Goal: Task Accomplishment & Management: Use online tool/utility

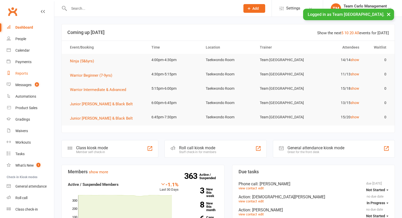
click at [22, 73] on div "Reports" at bounding box center [21, 73] width 13 height 4
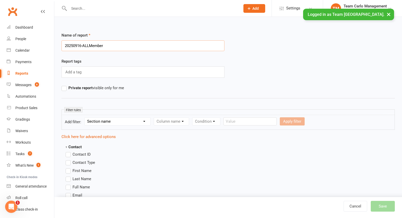
type input "20250916-ALLMembers"
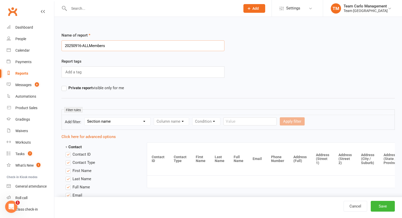
scroll to position [545, 0]
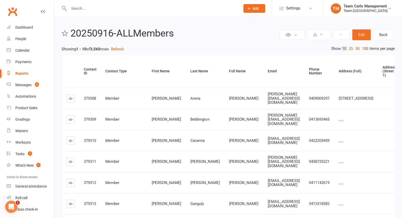
click at [364, 49] on link "100" at bounding box center [364, 48] width 9 height 5
